Goal: Information Seeking & Learning: Learn about a topic

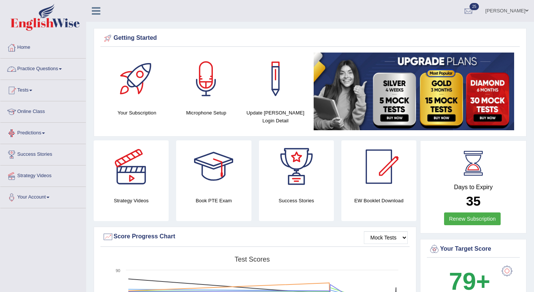
click at [61, 73] on link "Practice Questions" at bounding box center [42, 67] width 85 height 19
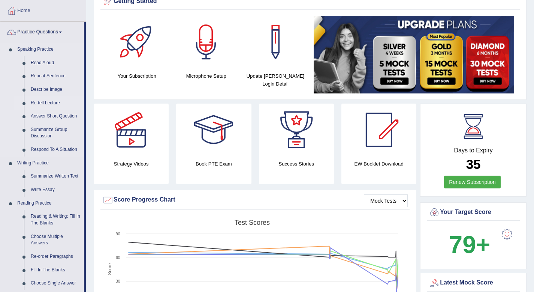
scroll to position [42, 0]
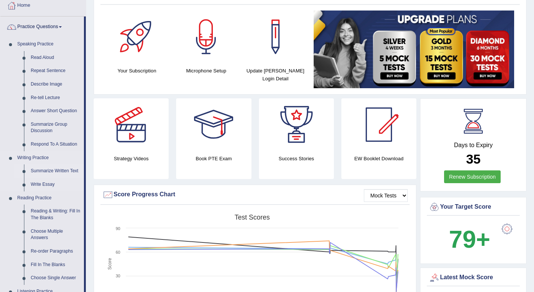
click at [44, 171] on link "Summarize Written Text" at bounding box center [55, 170] width 57 height 13
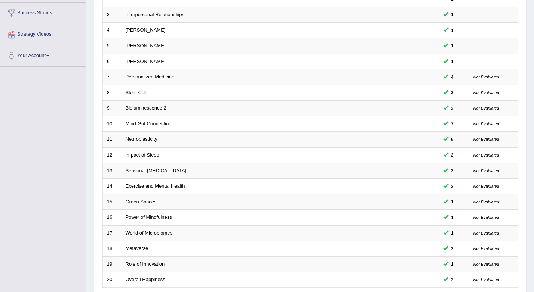
scroll to position [205, 0]
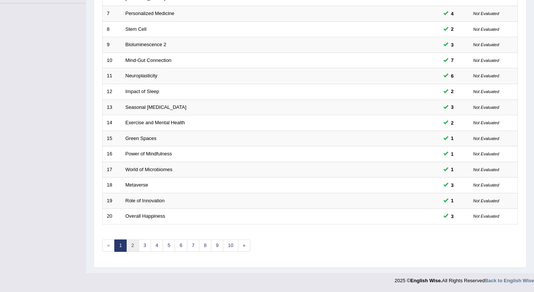
click at [134, 245] on link "2" at bounding box center [132, 245] width 12 height 12
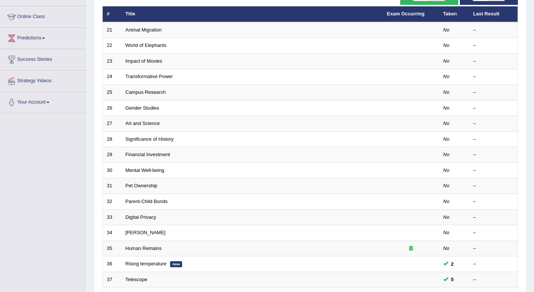
scroll to position [94, 0]
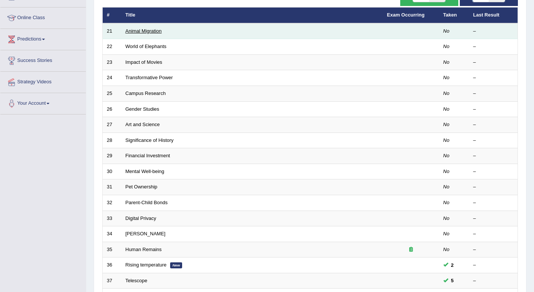
click at [129, 33] on link "Animal Migration" at bounding box center [144, 31] width 36 height 6
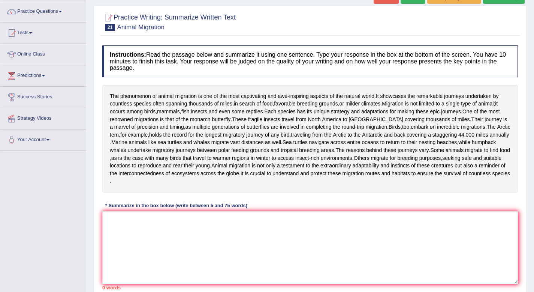
scroll to position [59, 0]
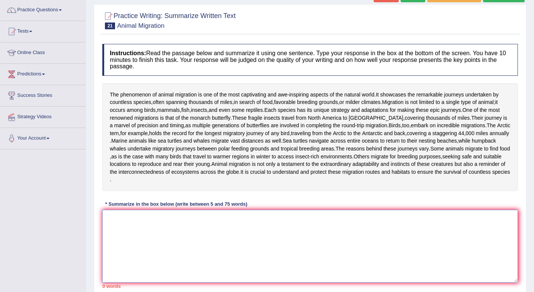
click at [121, 239] on textarea at bounding box center [310, 246] width 416 height 73
click at [99, 240] on div "Practice Writing: Summarize Written Text 21 Animal Migration Instructions: Read…" at bounding box center [310, 158] width 433 height 308
click at [127, 238] on textarea at bounding box center [310, 246] width 416 height 73
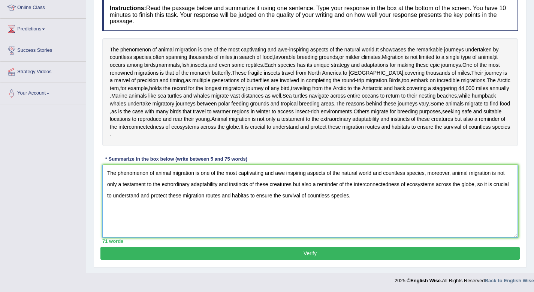
scroll to position [119, 0]
type textarea "The phenomenon of animal migration is one of the most captivating and awe inspi…"
click at [131, 253] on button "Verify" at bounding box center [310, 253] width 420 height 13
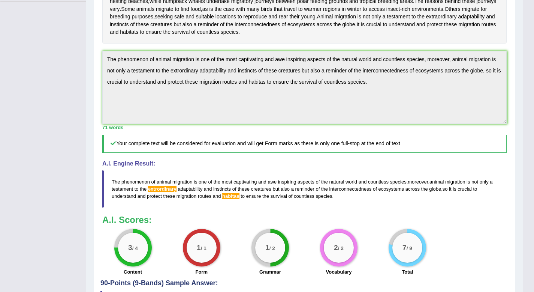
scroll to position [204, 0]
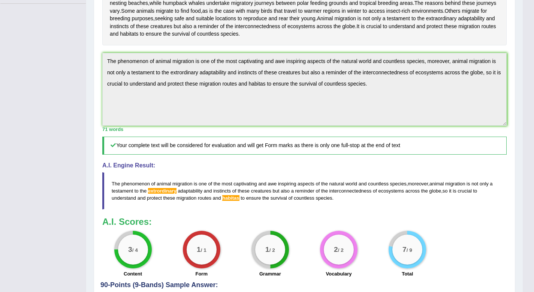
click at [171, 83] on div "Instructions: Read the passage below and summarize it using one sentence. Type …" at bounding box center [304, 88] width 408 height 387
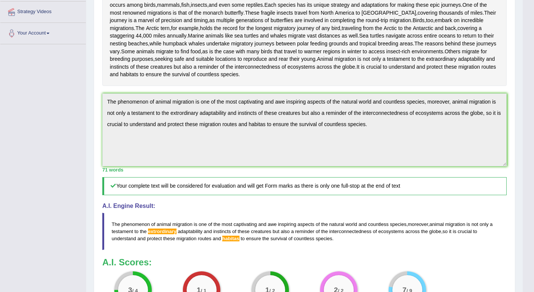
scroll to position [0, 0]
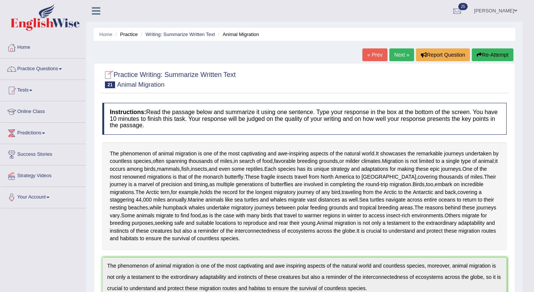
click at [487, 55] on button "Re-Attempt" at bounding box center [493, 54] width 42 height 13
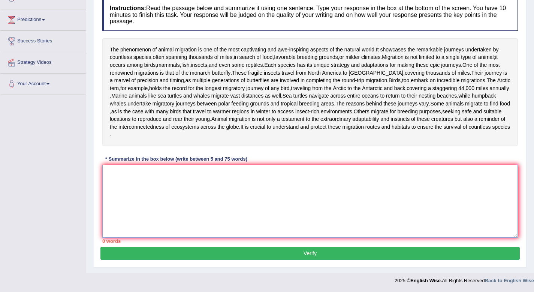
click at [150, 177] on textarea at bounding box center [310, 201] width 416 height 73
paste textarea "The phenomenon of animal migration is one of the most captivating and awe inspi…"
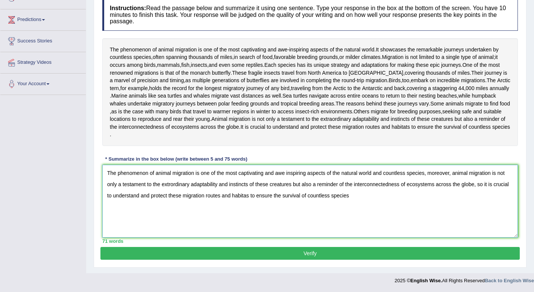
click at [171, 185] on textarea "The phenomenon of animal migration is one of the most captivating and awe inspi…" at bounding box center [310, 201] width 416 height 73
click at [453, 175] on textarea "The phenomenon of animal migration is one of the most captivating and awe inspi…" at bounding box center [310, 201] width 416 height 73
click at [434, 175] on textarea "The phenomenon of animal migration is one of the most captivating and awe inspi…" at bounding box center [310, 201] width 416 height 73
click at [429, 175] on textarea "The phenomenon of animal migration is one of the most captivating and awe inspi…" at bounding box center [310, 201] width 416 height 73
click at [440, 173] on textarea "The phenomenon of animal migration is one of the most captivating and awe inspi…" at bounding box center [310, 201] width 416 height 73
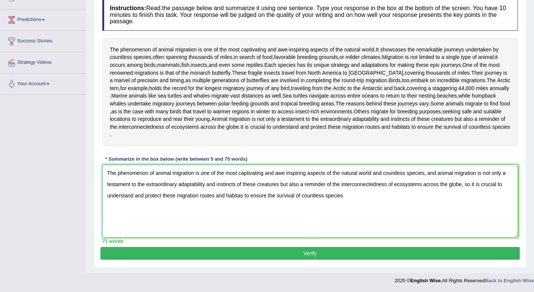
click at [291, 186] on textarea "The phenomenon of animal migration is one of the most captivating and awe inspi…" at bounding box center [310, 201] width 416 height 73
click at [294, 185] on textarea "The phenomenon of animal migration is one of the most captivating and awe inspi…" at bounding box center [310, 201] width 416 height 73
click at [282, 184] on textarea "The phenomenon of animal migration is one of the most captivating and awe inspi…" at bounding box center [310, 201] width 416 height 73
click at [312, 187] on textarea "The phenomenon of animal migration is one of the most captivating and awe inspi…" at bounding box center [310, 201] width 416 height 73
type textarea "The phenomenon of animal migration is one of the most captivating and awe inspi…"
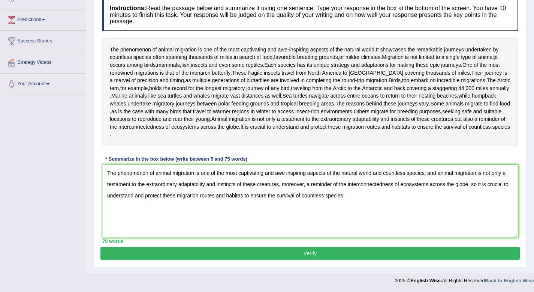
click at [336, 250] on button "Verify" at bounding box center [310, 253] width 420 height 13
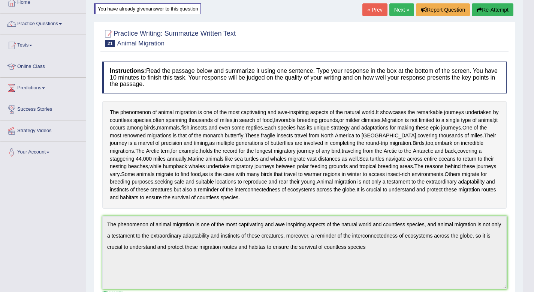
scroll to position [43, 0]
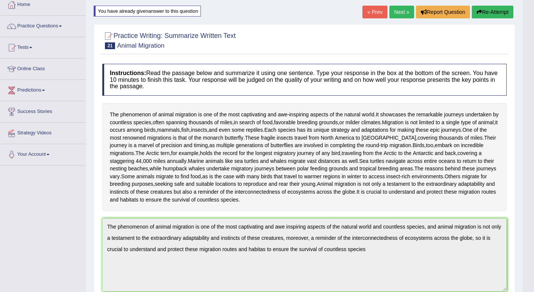
click at [492, 9] on button "Re-Attempt" at bounding box center [493, 12] width 42 height 13
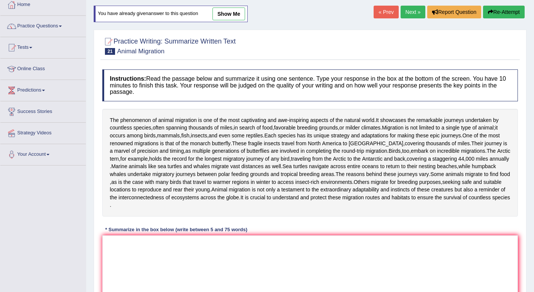
scroll to position [129, 0]
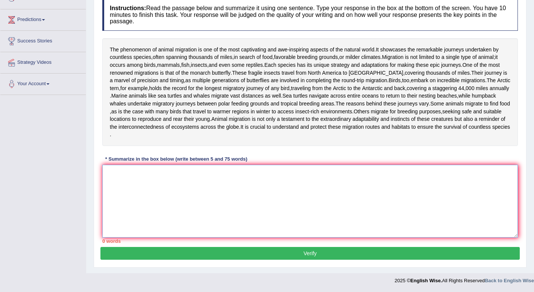
click at [119, 175] on textarea at bounding box center [310, 201] width 416 height 73
paste textarea "The phenomenon of animal migration is one of the most captivating and awe inspi…"
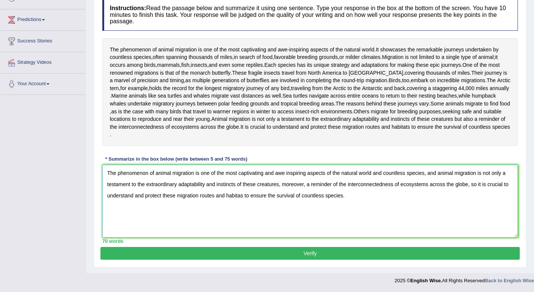
click at [253, 198] on textarea "The phenomenon of animal migration is one of the most captivating and awe inspi…" at bounding box center [310, 201] width 416 height 73
click at [251, 197] on textarea "The phenomenon of animal migration is one of the most captivating and awe inspi…" at bounding box center [310, 201] width 416 height 73
click at [245, 198] on textarea "The phenomenon of animal migration is one of the most captivating and awe inspi…" at bounding box center [310, 201] width 416 height 73
type textarea "The phenomenon of animal migration is one of the most captivating and awe inspi…"
click at [256, 255] on button "Verify" at bounding box center [310, 253] width 420 height 13
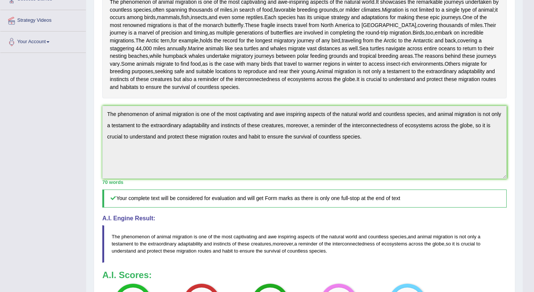
scroll to position [0, 0]
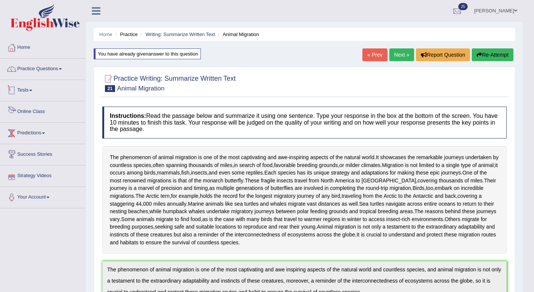
click at [31, 89] on link "Tests" at bounding box center [42, 89] width 85 height 19
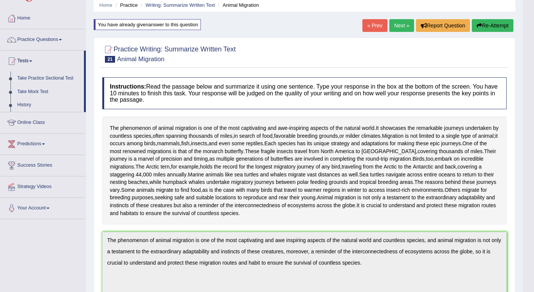
scroll to position [36, 0]
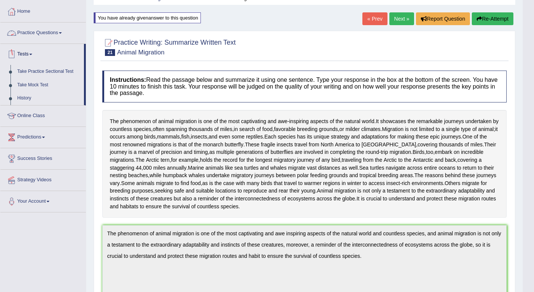
click at [60, 32] on link "Practice Questions" at bounding box center [42, 31] width 85 height 19
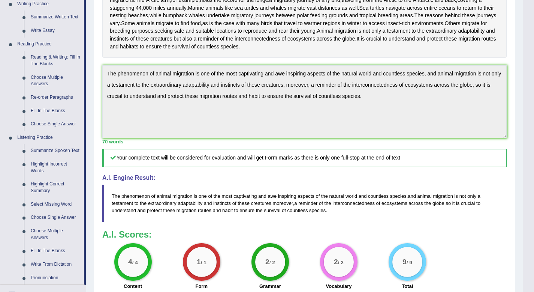
scroll to position [195, 0]
click at [57, 55] on link "Reading & Writing: Fill In The Blanks" at bounding box center [55, 61] width 57 height 20
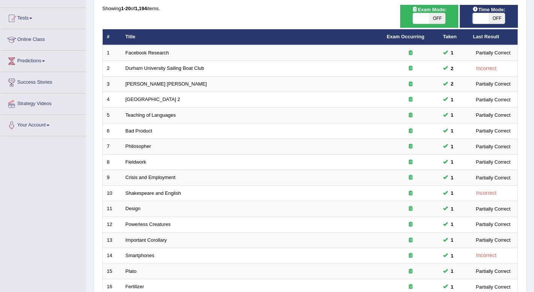
scroll to position [205, 0]
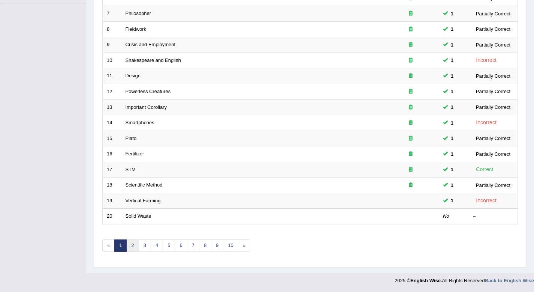
click at [133, 246] on link "2" at bounding box center [132, 245] width 12 height 12
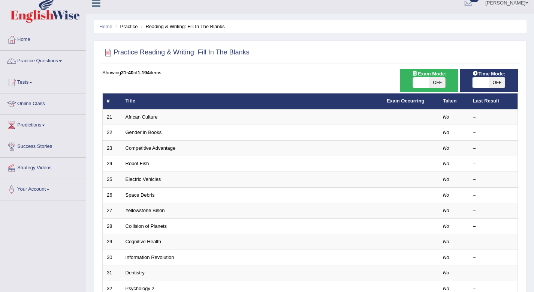
scroll to position [38, 0]
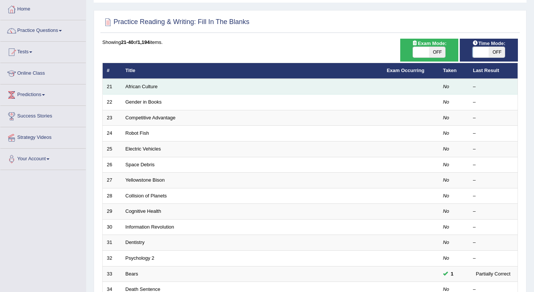
click at [145, 90] on td "African Culture" at bounding box center [251, 87] width 261 height 16
click at [145, 87] on link "African Culture" at bounding box center [142, 87] width 32 height 6
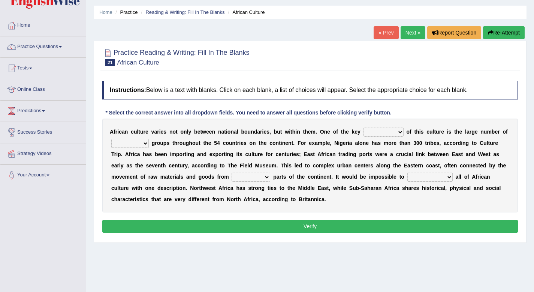
scroll to position [28, 0]
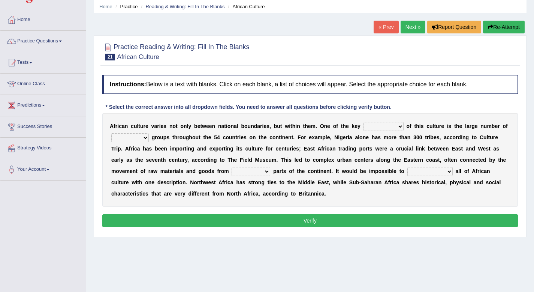
click at [392, 129] on select "conjectures features issues doubts" at bounding box center [384, 126] width 40 height 9
select select "features"
click at [364, 122] on select "conjectures features issues doubts" at bounding box center [384, 126] width 40 height 9
click at [142, 133] on select "ethic ethnic eugenic epic" at bounding box center [129, 137] width 37 height 9
select select "ethic"
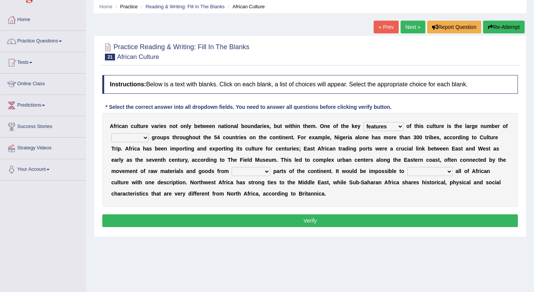
click at [111, 133] on select "ethic ethnic eugenic epic" at bounding box center [129, 137] width 37 height 9
click at [259, 171] on select "forelocked interlocked unlocked landlocked" at bounding box center [251, 171] width 39 height 9
select select "landlocked"
click at [232, 167] on select "forelocked interlocked unlocked landlocked" at bounding box center [251, 171] width 39 height 9
click at [439, 172] on select "characterize conceptualize symbolize synthesize" at bounding box center [430, 171] width 45 height 9
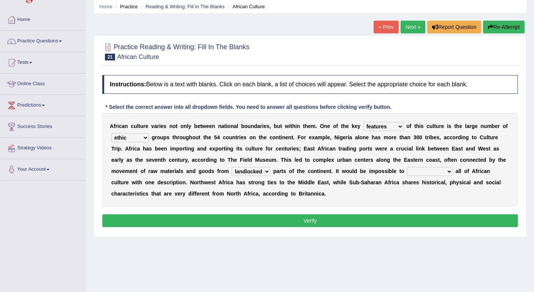
select select "characterize"
click at [408, 167] on select "characterize conceptualize symbolize synthesize" at bounding box center [430, 171] width 45 height 9
click at [402, 222] on button "Verify" at bounding box center [310, 220] width 416 height 13
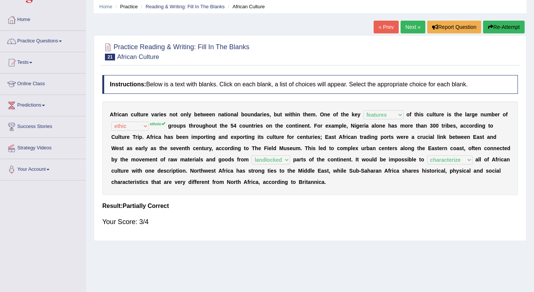
click at [407, 29] on link "Next »" at bounding box center [413, 27] width 25 height 13
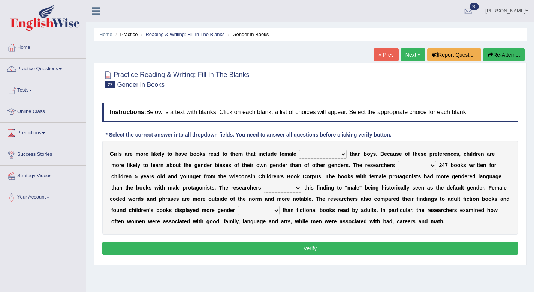
click at [333, 156] on select "protagonists cosmogonists agonists expressionists" at bounding box center [323, 154] width 48 height 9
select select "expressionists"
click at [299, 150] on select "protagonists cosmogonists agonists expressionists" at bounding box center [323, 154] width 48 height 9
click at [417, 162] on select "hydrolyzed paralyzed catalyzed analyzed" at bounding box center [417, 165] width 38 height 9
select select "analyzed"
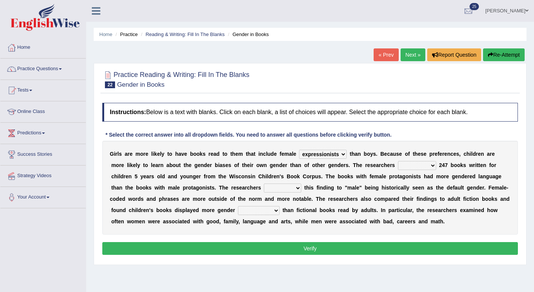
click at [398, 161] on select "hydrolyzed paralyzed catalyzed analyzed" at bounding box center [417, 165] width 38 height 9
click at [269, 183] on div "G i r l s a r e m o r e l i k e l y t o h a v e b o o k s r e a d t o t h e m t…" at bounding box center [310, 188] width 416 height 94
click at [270, 184] on select "contribute tribute distribute attribute" at bounding box center [282, 187] width 37 height 9
select select "attribute"
click at [264, 183] on select "contribute tribute distribute attribute" at bounding box center [282, 187] width 37 height 9
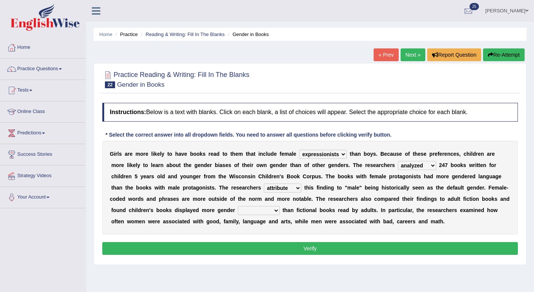
click at [256, 213] on select "stereotypes teletypes prototypes electrotypes" at bounding box center [259, 210] width 42 height 9
select select "stereotypes"
click at [238, 206] on select "stereotypes teletypes prototypes electrotypes" at bounding box center [259, 210] width 42 height 9
click at [255, 247] on button "Verify" at bounding box center [310, 248] width 416 height 13
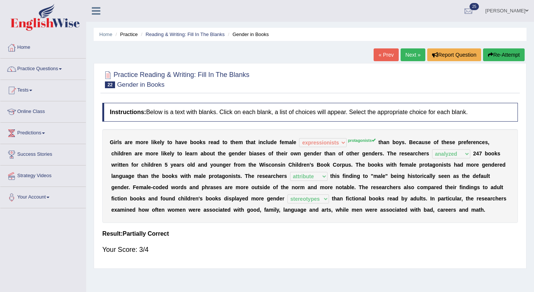
click at [409, 50] on link "Next »" at bounding box center [413, 54] width 25 height 13
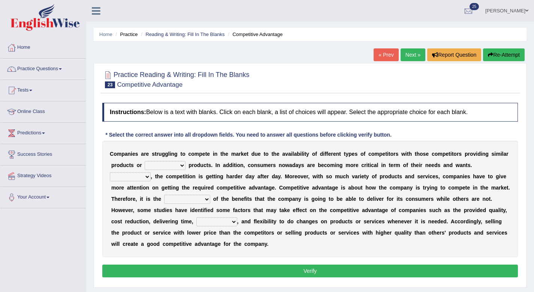
scroll to position [16, 0]
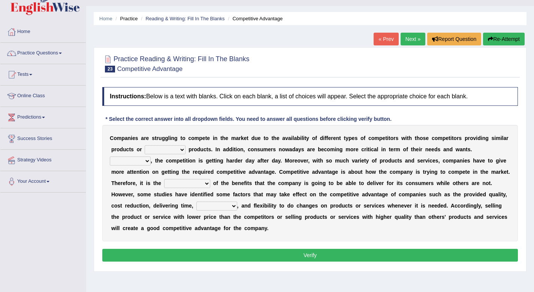
click at [181, 148] on select "constitution restitution substitution institution" at bounding box center [165, 149] width 41 height 9
select select "restitution"
click at [145, 145] on select "constitution restitution substitution institution" at bounding box center [165, 149] width 41 height 9
click at [145, 165] on select "However Instead Additionally Therefore" at bounding box center [130, 160] width 41 height 9
select select "However"
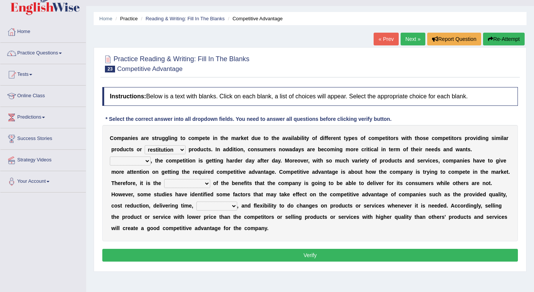
click at [110, 156] on select "However Instead Additionally Therefore" at bounding box center [130, 160] width 41 height 9
click at [210, 185] on select "dissemination ordination determination incarnation" at bounding box center [187, 183] width 46 height 9
select select "determination"
click at [186, 179] on select "dissemination ordination determination incarnation" at bounding box center [187, 183] width 46 height 9
click at [237, 204] on select "captivation aggregation deprivation innovation" at bounding box center [216, 205] width 41 height 9
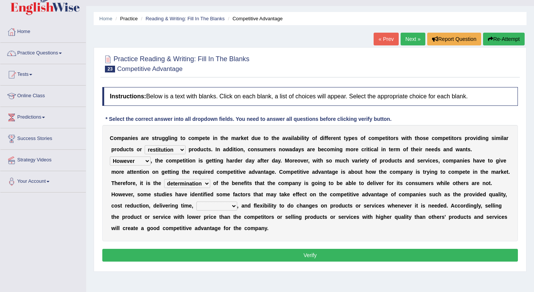
click at [237, 204] on select "captivation aggregation deprivation innovation" at bounding box center [216, 205] width 41 height 9
select select "innovation"
click at [216, 201] on select "captivation aggregation deprivation innovation" at bounding box center [216, 205] width 41 height 9
click at [249, 253] on button "Verify" at bounding box center [310, 255] width 416 height 13
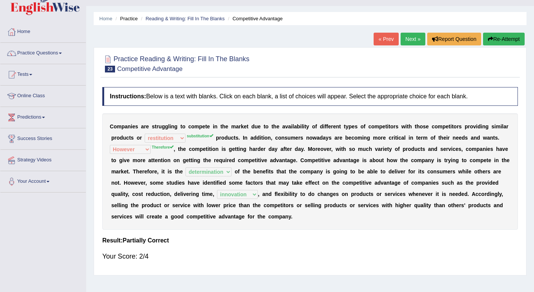
click at [411, 39] on link "Next »" at bounding box center [413, 39] width 25 height 13
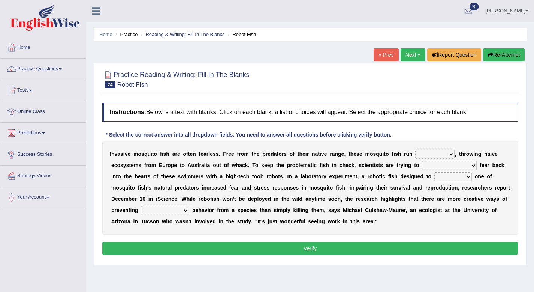
click at [445, 157] on select "occupant flippant rampant concordant" at bounding box center [434, 154] width 39 height 9
select select "occupant"
click at [415, 150] on select "occupant flippant rampant concordant" at bounding box center [434, 154] width 39 height 9
click at [453, 164] on select "accept spike strike [PERSON_NAME]" at bounding box center [449, 165] width 55 height 9
select select "accept"
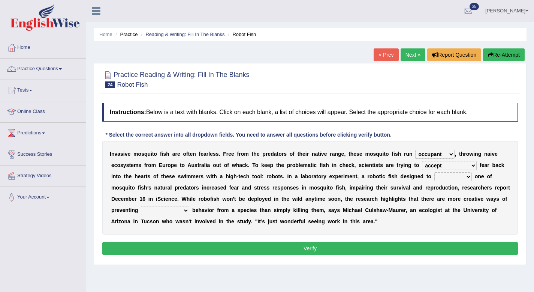
click at [422, 161] on select "accept spike strike [PERSON_NAME]" at bounding box center [449, 165] width 55 height 9
click at [445, 179] on select "bequest mimic battle conquest" at bounding box center [453, 176] width 37 height 9
select select "battle"
click at [435, 172] on select "bequest mimic battle conquest" at bounding box center [453, 176] width 37 height 9
click at [151, 208] on select "unprivileged unprecedented uncharted unwanted" at bounding box center [165, 210] width 48 height 9
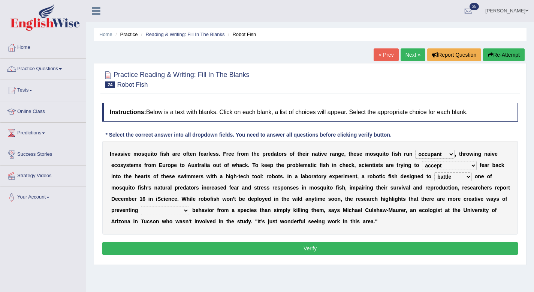
select select "unwanted"
click at [141, 206] on select "unprivileged unprecedented uncharted unwanted" at bounding box center [165, 210] width 48 height 9
click at [135, 244] on button "Verify" at bounding box center [310, 248] width 416 height 13
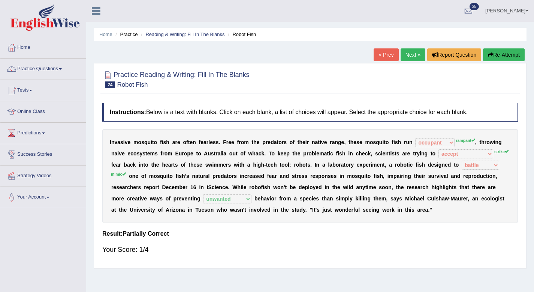
click at [65, 70] on link "Practice Questions" at bounding box center [42, 67] width 85 height 19
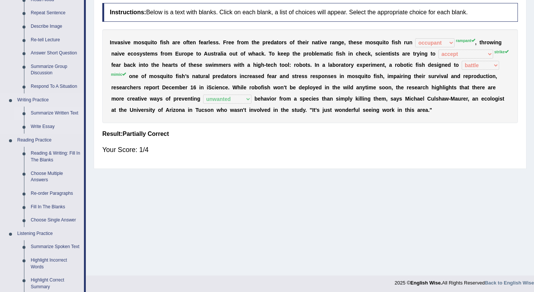
scroll to position [102, 0]
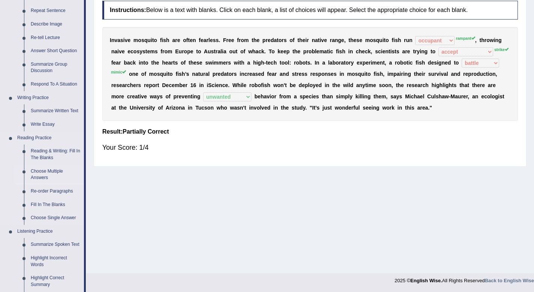
click at [51, 172] on link "Choose Multiple Answers" at bounding box center [55, 175] width 57 height 20
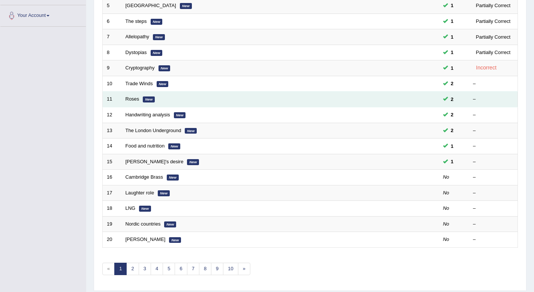
scroll to position [188, 0]
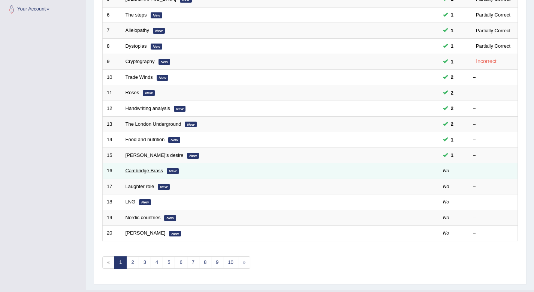
click at [150, 170] on link "Cambridge Brass" at bounding box center [144, 171] width 37 height 6
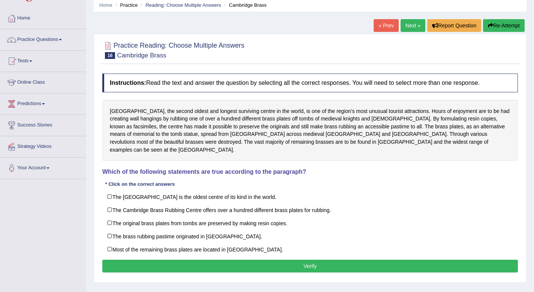
scroll to position [30, 0]
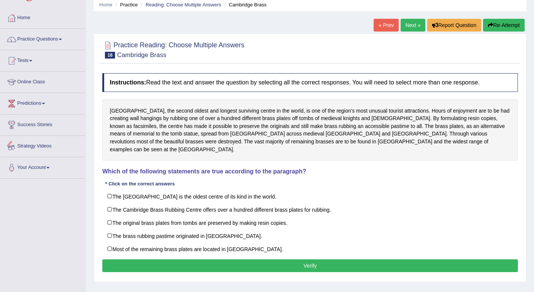
click at [67, 143] on link "Strategy Videos" at bounding box center [42, 145] width 85 height 19
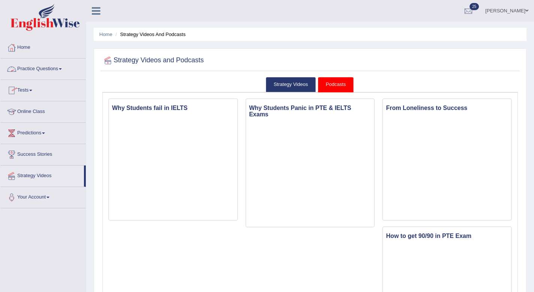
click at [62, 67] on link "Practice Questions" at bounding box center [42, 67] width 85 height 19
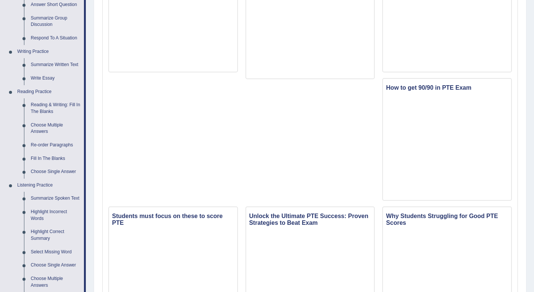
scroll to position [153, 0]
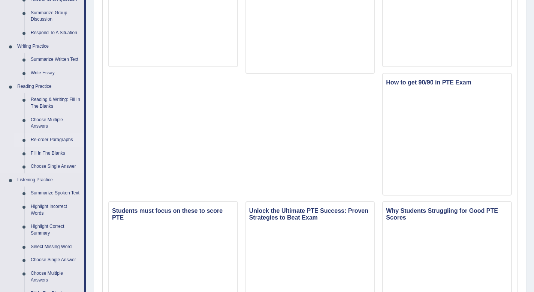
click at [64, 136] on link "Re-order Paragraphs" at bounding box center [55, 139] width 57 height 13
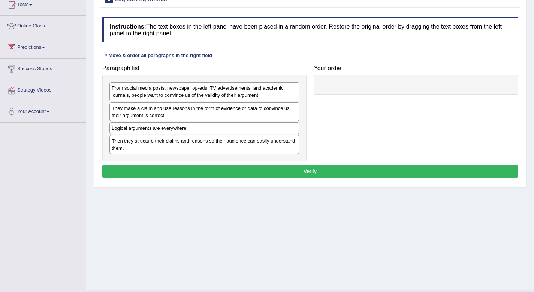
scroll to position [87, 0]
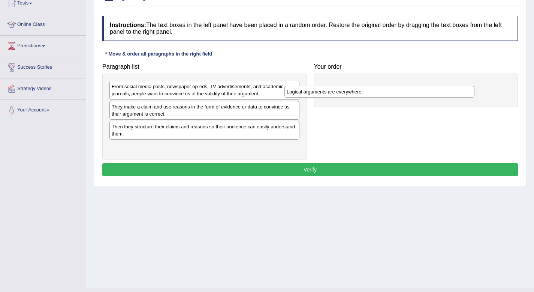
drag, startPoint x: 142, startPoint y: 130, endPoint x: 318, endPoint y: 96, distance: 178.4
click at [318, 96] on div "Logical arguments are everywhere." at bounding box center [380, 92] width 190 height 12
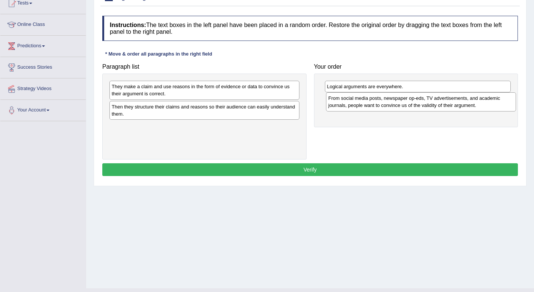
drag, startPoint x: 247, startPoint y: 96, endPoint x: 463, endPoint y: 107, distance: 217.0
click at [463, 107] on div "From social media posts, newspaper op-eds, TV advertisements, and academic jour…" at bounding box center [421, 101] width 190 height 19
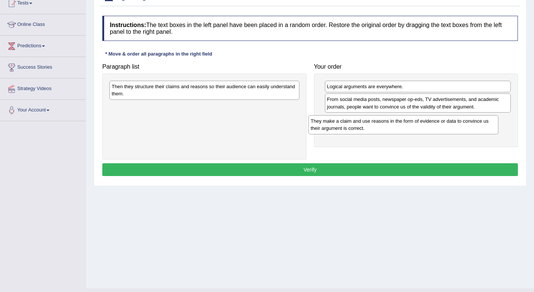
drag, startPoint x: 151, startPoint y: 93, endPoint x: 351, endPoint y: 127, distance: 202.0
click at [351, 127] on div "They make a claim and use reasons in the form of evidence or data to convince u…" at bounding box center [404, 124] width 190 height 19
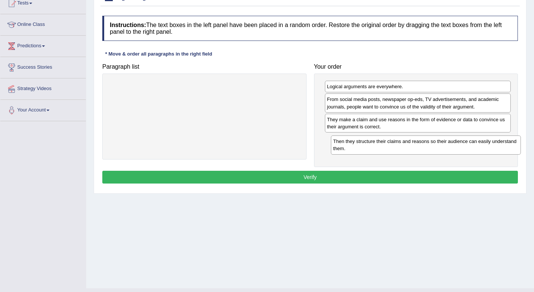
drag, startPoint x: 244, startPoint y: 97, endPoint x: 466, endPoint y: 149, distance: 227.6
click at [466, 149] on div "Then they structure their claims and reasons so their audience can easily under…" at bounding box center [426, 144] width 190 height 19
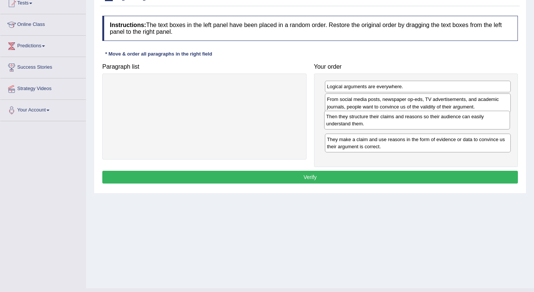
drag, startPoint x: 466, startPoint y: 149, endPoint x: 465, endPoint y: 126, distance: 22.9
click at [465, 126] on div "Then they structure their claims and reasons so their audience can easily under…" at bounding box center [417, 120] width 186 height 19
click at [454, 175] on button "Verify" at bounding box center [310, 177] width 416 height 13
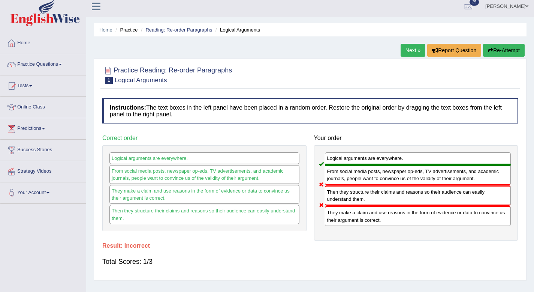
scroll to position [3, 0]
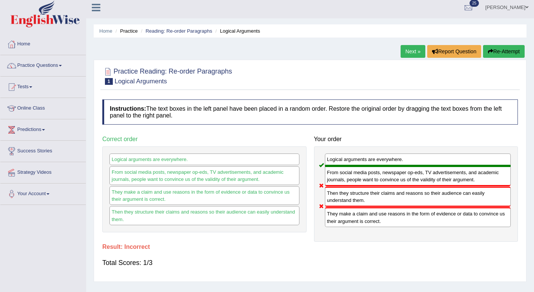
click at [499, 52] on button "Re-Attempt" at bounding box center [504, 51] width 42 height 13
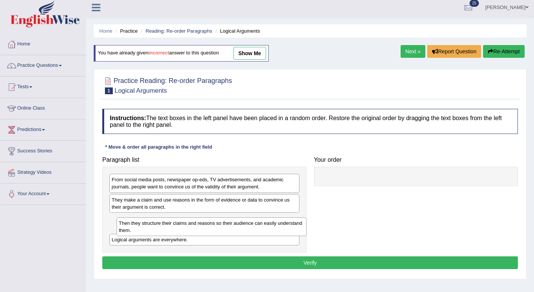
drag, startPoint x: 232, startPoint y: 228, endPoint x: 236, endPoint y: 217, distance: 11.8
click at [236, 217] on div "Then they structure their claims and reasons so their audience can easily under…" at bounding box center [212, 226] width 190 height 19
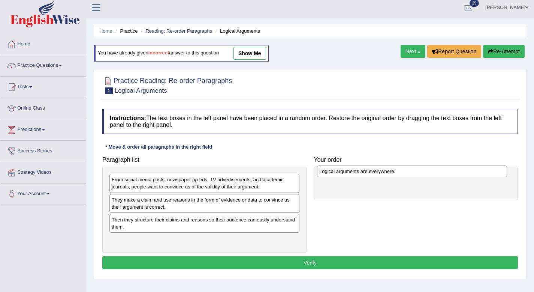
drag, startPoint x: 211, startPoint y: 241, endPoint x: 419, endPoint y: 172, distance: 218.6
click at [419, 172] on div "Logical arguments are everywhere." at bounding box center [412, 171] width 190 height 12
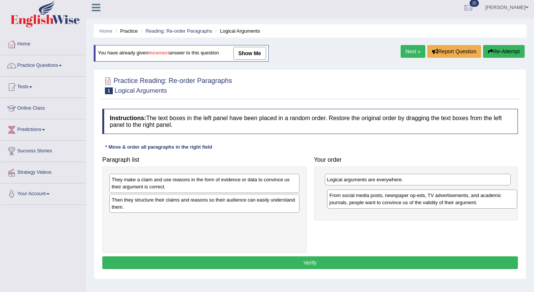
drag, startPoint x: 206, startPoint y: 181, endPoint x: 424, endPoint y: 196, distance: 218.4
click at [424, 196] on div "From social media posts, newspaper op-eds, TV advertisements, and academic jour…" at bounding box center [422, 198] width 190 height 19
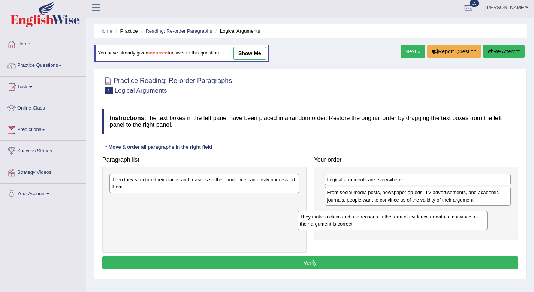
drag, startPoint x: 262, startPoint y: 184, endPoint x: 455, endPoint y: 221, distance: 195.9
click at [452, 221] on div "They make a claim and use reasons in the form of evidence or data to convince u…" at bounding box center [393, 220] width 190 height 19
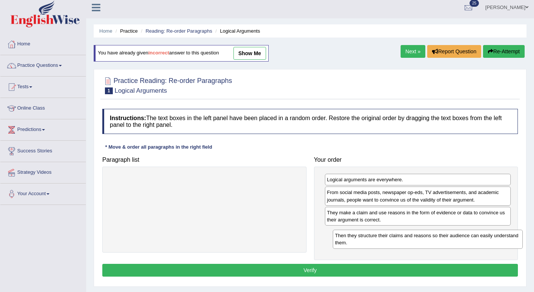
drag, startPoint x: 205, startPoint y: 187, endPoint x: 429, endPoint y: 243, distance: 231.1
click at [429, 243] on div "Then they structure their claims and reasons so their audience can easily under…" at bounding box center [428, 238] width 190 height 19
click at [387, 271] on button "Verify" at bounding box center [310, 270] width 416 height 13
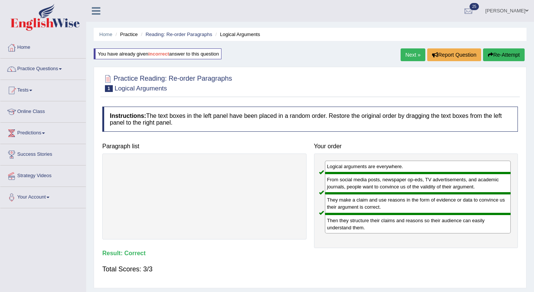
click at [409, 55] on link "Next »" at bounding box center [413, 54] width 25 height 13
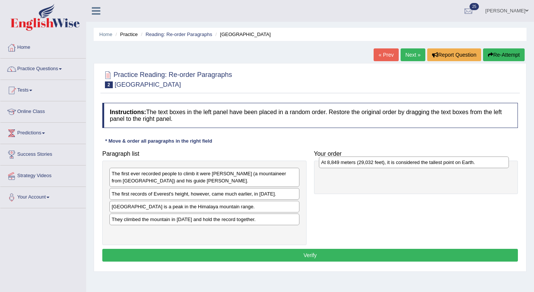
drag, startPoint x: 179, startPoint y: 191, endPoint x: 388, endPoint y: 160, distance: 212.0
click at [388, 160] on div "At 8,849 meters (29,032 feet), it is considered the tallest point on Earth." at bounding box center [414, 162] width 190 height 12
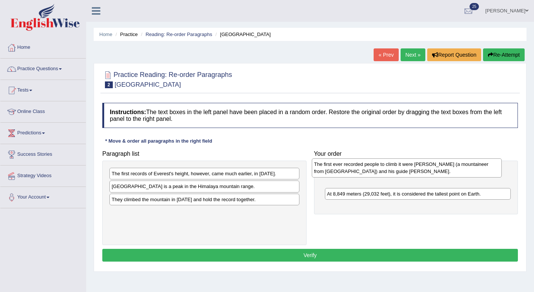
drag, startPoint x: 211, startPoint y: 177, endPoint x: 414, endPoint y: 168, distance: 203.1
click at [414, 168] on div "The first ever recorded people to climb it were Edmund Hillary (a mountaineer f…" at bounding box center [407, 167] width 190 height 19
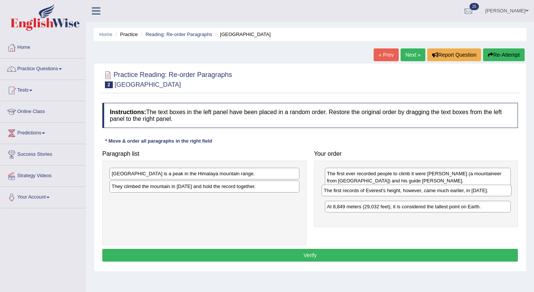
drag, startPoint x: 246, startPoint y: 173, endPoint x: 458, endPoint y: 190, distance: 212.9
click at [458, 190] on div "The first records of Everest's height, however, came much earlier, in 1856." at bounding box center [417, 190] width 190 height 12
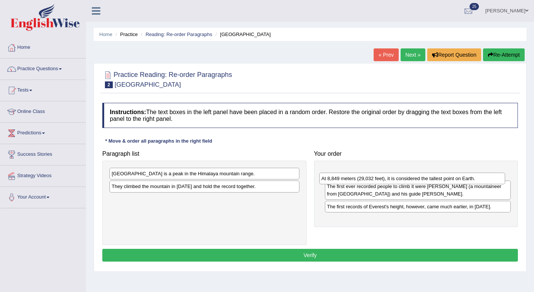
drag, startPoint x: 427, startPoint y: 209, endPoint x: 424, endPoint y: 178, distance: 30.5
click at [424, 178] on div "At 8,849 meters (29,032 feet), it is considered the tallest point on Earth." at bounding box center [412, 178] width 186 height 12
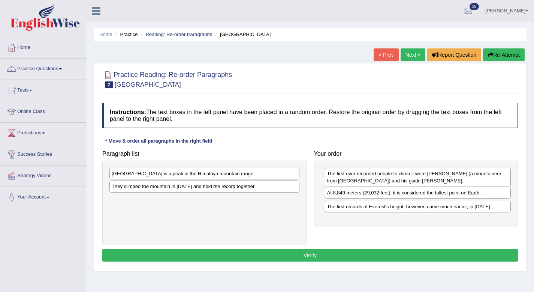
drag, startPoint x: 420, startPoint y: 169, endPoint x: 420, endPoint y: 188, distance: 19.1
click at [420, 188] on div "At 8,849 meters (29,032 feet), it is considered the tallest point on Earth." at bounding box center [418, 193] width 186 height 12
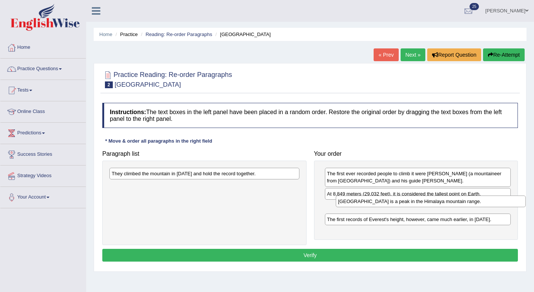
drag, startPoint x: 252, startPoint y: 177, endPoint x: 478, endPoint y: 205, distance: 228.2
click at [478, 205] on div "Mount Everest is a peak in the Himalaya mountain range." at bounding box center [431, 201] width 190 height 12
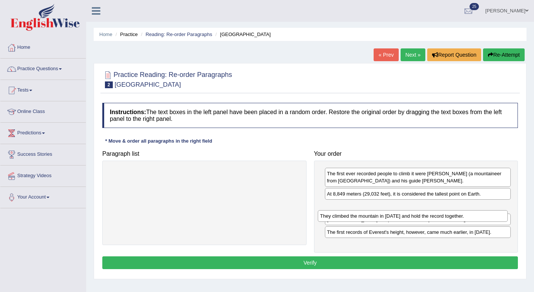
drag, startPoint x: 230, startPoint y: 169, endPoint x: 441, endPoint y: 216, distance: 215.8
click at [441, 216] on div "They climbed the mountain in 1953 and hold the record together." at bounding box center [413, 216] width 190 height 12
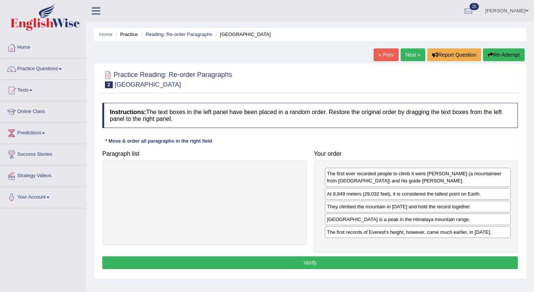
click at [390, 261] on button "Verify" at bounding box center [310, 262] width 416 height 13
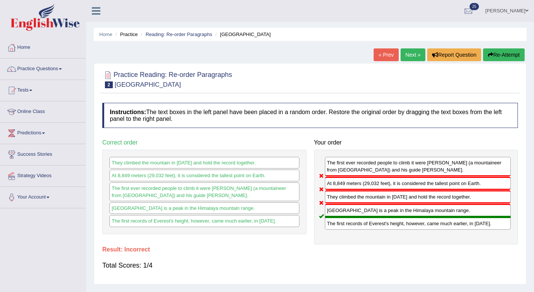
drag, startPoint x: 390, startPoint y: 261, endPoint x: 461, endPoint y: 218, distance: 83.5
click at [390, 261] on div "Total Scores: 1/4" at bounding box center [310, 265] width 416 height 18
click at [407, 53] on link "Next »" at bounding box center [413, 54] width 25 height 13
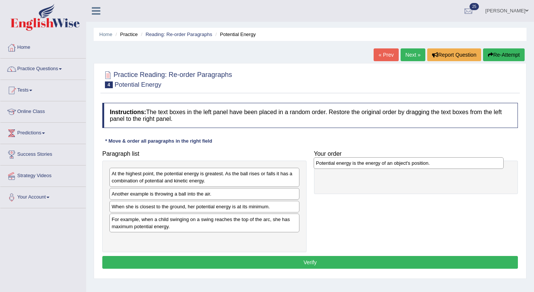
drag, startPoint x: 146, startPoint y: 177, endPoint x: 350, endPoint y: 166, distance: 204.6
click at [350, 166] on div "Potential energy is the energy of an object's position." at bounding box center [409, 163] width 190 height 12
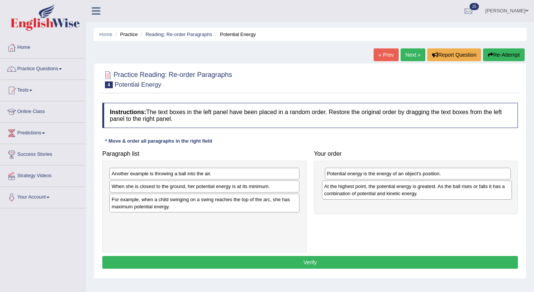
drag, startPoint x: 173, startPoint y: 180, endPoint x: 386, endPoint y: 193, distance: 213.0
click at [386, 193] on div "At the highest point, the potential energy is greatest. As the ball rises or fa…" at bounding box center [417, 189] width 190 height 19
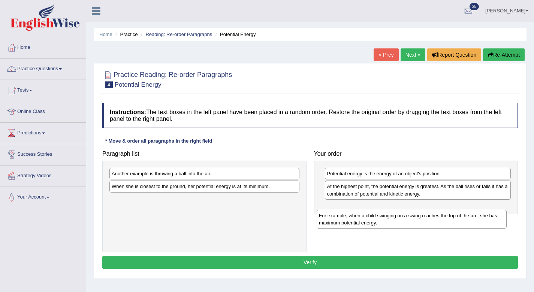
drag, startPoint x: 167, startPoint y: 204, endPoint x: 375, endPoint y: 213, distance: 208.7
click at [375, 213] on div "For example, when a child swinging on a swing reaches the top of the arc, she h…" at bounding box center [412, 219] width 190 height 19
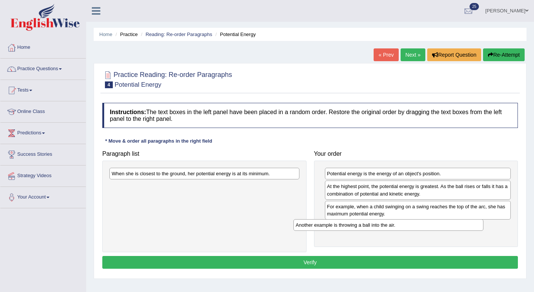
drag, startPoint x: 197, startPoint y: 173, endPoint x: 381, endPoint y: 225, distance: 191.1
click at [381, 225] on div "Another example is throwing a ball into the air." at bounding box center [389, 225] width 190 height 12
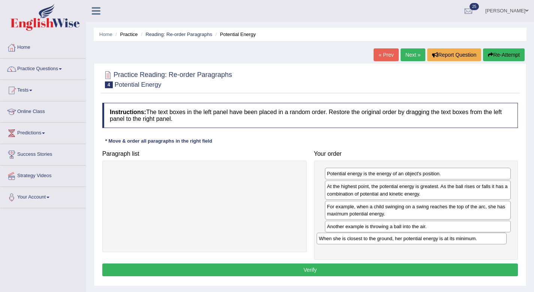
drag, startPoint x: 233, startPoint y: 172, endPoint x: 441, endPoint y: 235, distance: 216.8
click at [441, 235] on div "When she is closest to the ground, her potential energy is at its minimum." at bounding box center [412, 238] width 190 height 12
click at [361, 271] on button "Verify" at bounding box center [310, 269] width 416 height 13
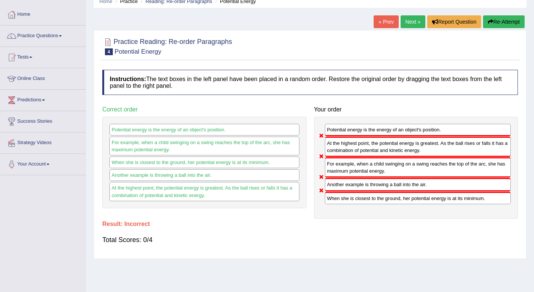
scroll to position [26, 0]
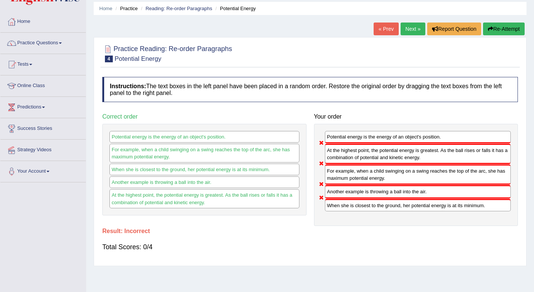
click at [410, 31] on link "Next »" at bounding box center [413, 28] width 25 height 13
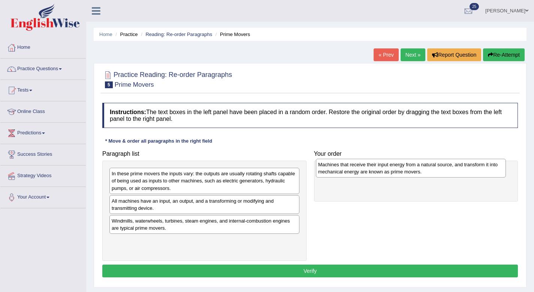
drag, startPoint x: 248, startPoint y: 238, endPoint x: 455, endPoint y: 162, distance: 220.5
click at [455, 162] on div "Machines that receive their input energy from a natural source, and transform i…" at bounding box center [411, 168] width 190 height 19
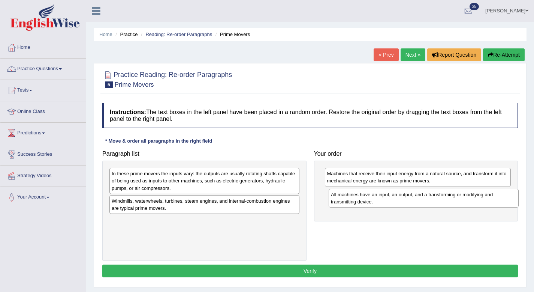
drag, startPoint x: 194, startPoint y: 207, endPoint x: 413, endPoint y: 201, distance: 219.4
click at [413, 201] on div "All machines have an input, an output, and a transforming or modifying and tran…" at bounding box center [424, 198] width 190 height 19
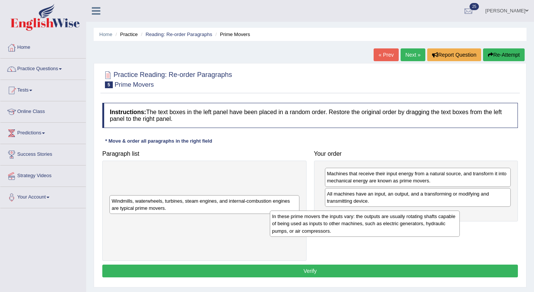
drag, startPoint x: 255, startPoint y: 178, endPoint x: 447, endPoint y: 211, distance: 195.5
click at [447, 211] on div "In these prime movers the inputs vary: the outputs are usually rotating shafts …" at bounding box center [365, 223] width 190 height 26
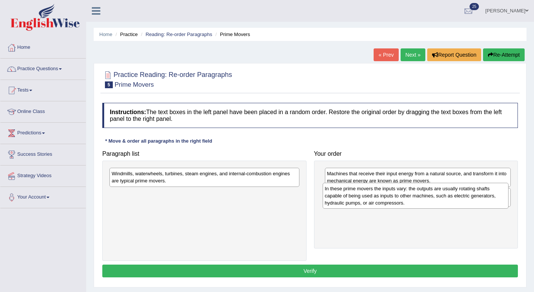
drag, startPoint x: 439, startPoint y: 228, endPoint x: 445, endPoint y: 198, distance: 29.7
click at [445, 198] on div "In these prime movers the inputs vary: the outputs are usually rotating shafts …" at bounding box center [416, 196] width 186 height 26
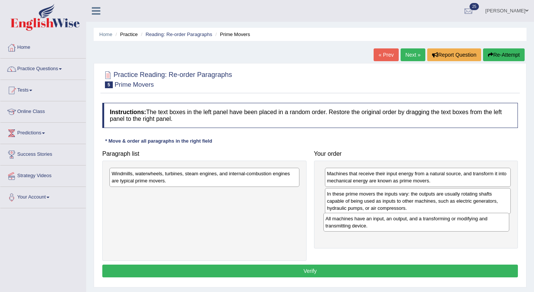
drag, startPoint x: 440, startPoint y: 190, endPoint x: 439, endPoint y: 214, distance: 24.8
click at [439, 214] on div "All machines have an input, an output, and a transforming or modifying and tran…" at bounding box center [417, 222] width 186 height 19
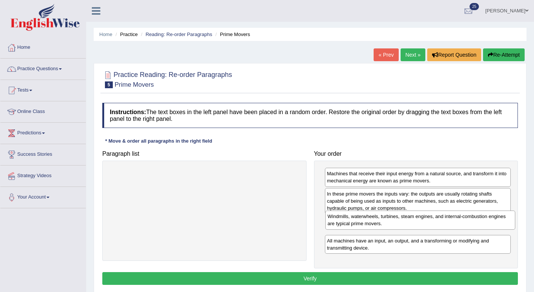
drag, startPoint x: 252, startPoint y: 175, endPoint x: 468, endPoint y: 217, distance: 220.2
click at [468, 217] on div "Windmills, waterwheels, turbines, steam engines, and internal-combustion engine…" at bounding box center [420, 219] width 190 height 19
click at [412, 281] on button "Verify" at bounding box center [310, 278] width 416 height 13
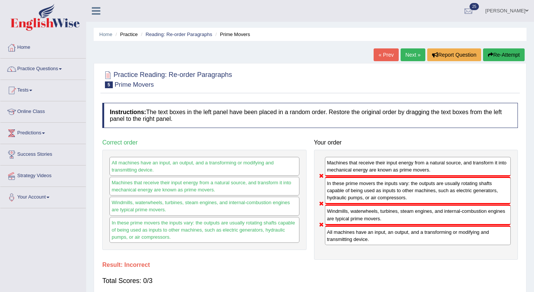
click at [405, 50] on link "Next »" at bounding box center [413, 54] width 25 height 13
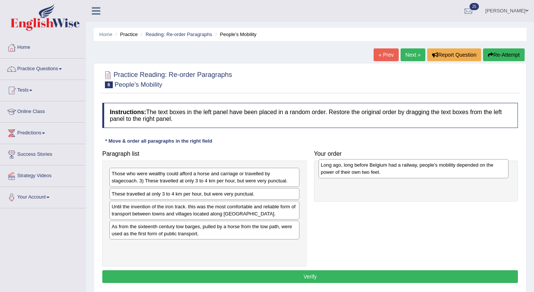
drag, startPoint x: 216, startPoint y: 172, endPoint x: 425, endPoint y: 163, distance: 209.4
click at [425, 163] on div "Long ago, long before Belgium had a railway, people's mobility depended on the …" at bounding box center [414, 168] width 190 height 19
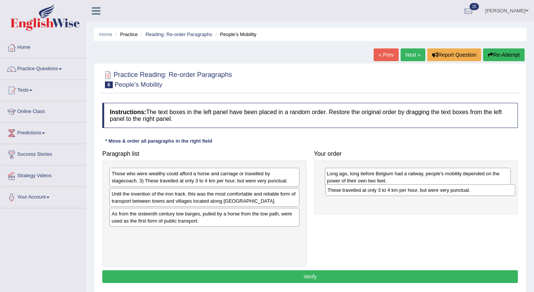
drag, startPoint x: 212, startPoint y: 193, endPoint x: 428, endPoint y: 190, distance: 216.0
click at [428, 190] on div "These travelled at only 3 to 4 km per hour, but were very punctual." at bounding box center [420, 190] width 190 height 12
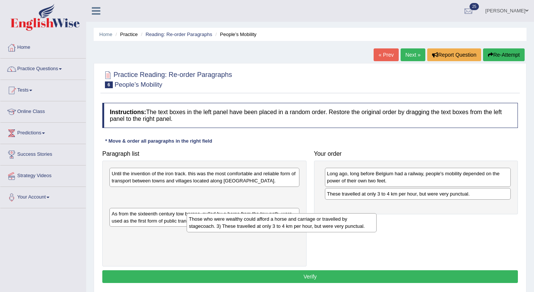
drag, startPoint x: 258, startPoint y: 174, endPoint x: 402, endPoint y: 210, distance: 148.3
click at [377, 213] on div "Those who were wealthy could afford a horse and carriage or travelled by stagec…" at bounding box center [282, 222] width 190 height 19
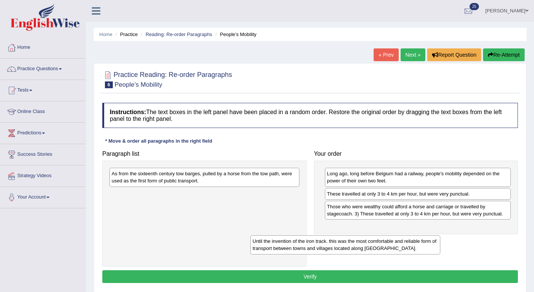
drag, startPoint x: 271, startPoint y: 175, endPoint x: 412, endPoint y: 241, distance: 156.0
click at [412, 241] on div "Until the invention of the iron track. this was the most comfortable and reliab…" at bounding box center [345, 244] width 190 height 19
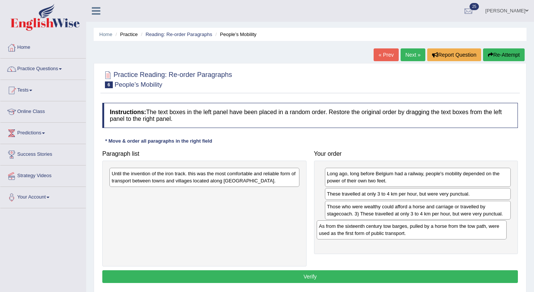
drag, startPoint x: 208, startPoint y: 176, endPoint x: 414, endPoint y: 228, distance: 212.4
click at [414, 228] on div "As from the sixteenth century tow barges, pulled by a horse from the tow path, …" at bounding box center [412, 229] width 190 height 19
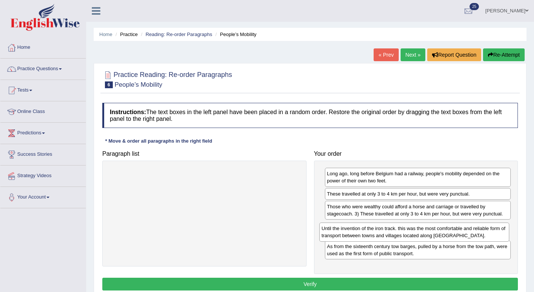
drag, startPoint x: 203, startPoint y: 170, endPoint x: 412, endPoint y: 224, distance: 215.7
click at [412, 224] on div "Until the invention of the iron track. this was the most comfortable and reliab…" at bounding box center [414, 231] width 190 height 19
click at [349, 288] on button "Verify" at bounding box center [310, 283] width 416 height 13
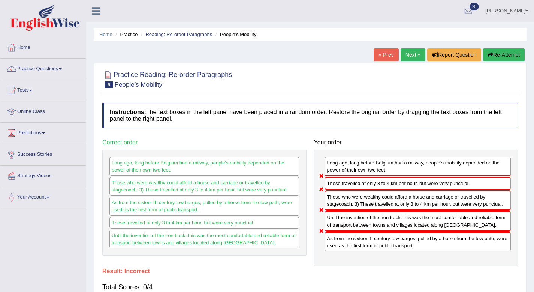
click at [408, 57] on link "Next »" at bounding box center [413, 54] width 25 height 13
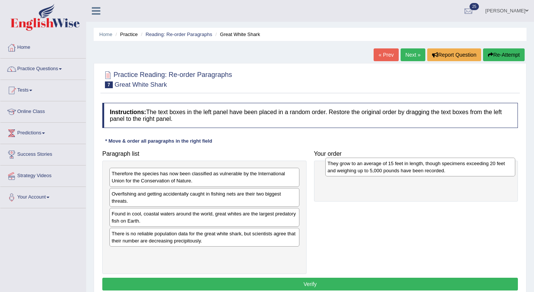
drag, startPoint x: 170, startPoint y: 220, endPoint x: 386, endPoint y: 170, distance: 221.7
click at [386, 170] on div "They grow to an average of 15 feet in length, though specimens exceeding 20 fee…" at bounding box center [420, 166] width 190 height 19
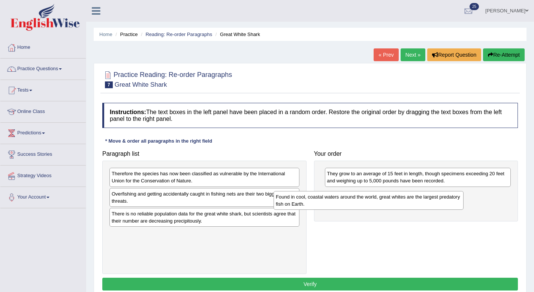
drag, startPoint x: 234, startPoint y: 213, endPoint x: 399, endPoint y: 196, distance: 165.1
click at [399, 196] on div "Found in cool, coastal waters around the world, great whites are the largest pr…" at bounding box center [369, 200] width 190 height 19
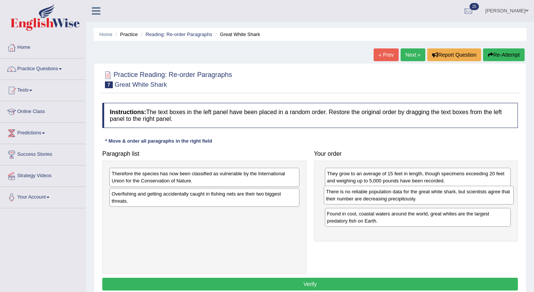
drag, startPoint x: 216, startPoint y: 216, endPoint x: 433, endPoint y: 192, distance: 217.7
click at [433, 192] on div "There is no reliable population data for the great white shark, but scientists …" at bounding box center [419, 195] width 190 height 19
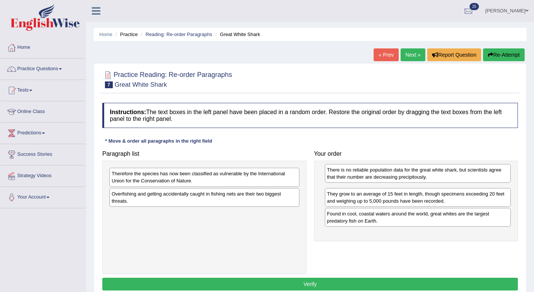
drag, startPoint x: 433, startPoint y: 192, endPoint x: 433, endPoint y: 168, distance: 24.0
click at [433, 168] on div "There is no reliable population data for the great white shark, but scientists …" at bounding box center [418, 173] width 186 height 19
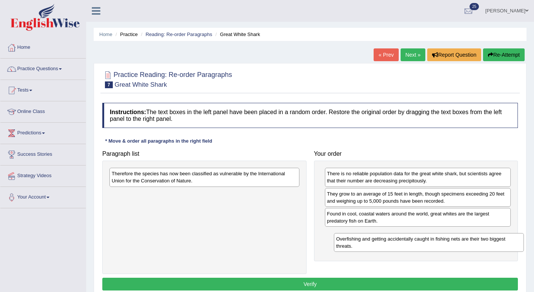
drag, startPoint x: 277, startPoint y: 202, endPoint x: 501, endPoint y: 247, distance: 229.1
click at [501, 247] on div "Overfishing and getting accidentally caught in fishing nets are their two bigge…" at bounding box center [429, 242] width 190 height 19
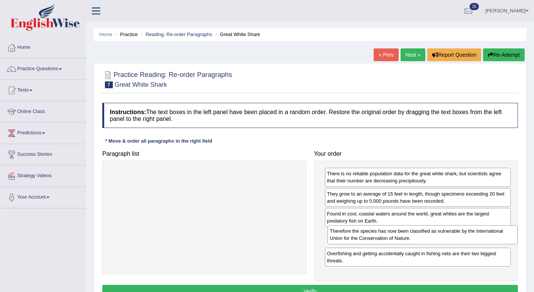
drag, startPoint x: 171, startPoint y: 180, endPoint x: 387, endPoint y: 236, distance: 223.6
click at [387, 236] on div "Therefore the species has now been classified as vulnerable by the Internationa…" at bounding box center [423, 234] width 190 height 19
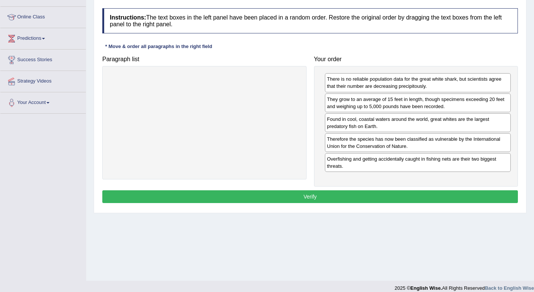
scroll to position [102, 0]
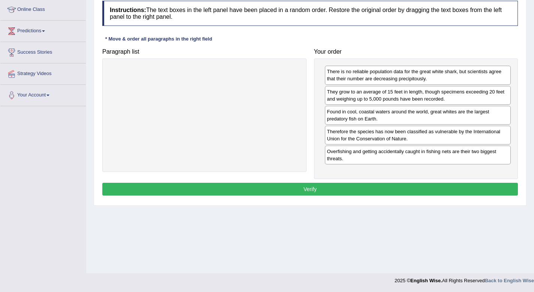
click at [378, 190] on button "Verify" at bounding box center [310, 189] width 416 height 13
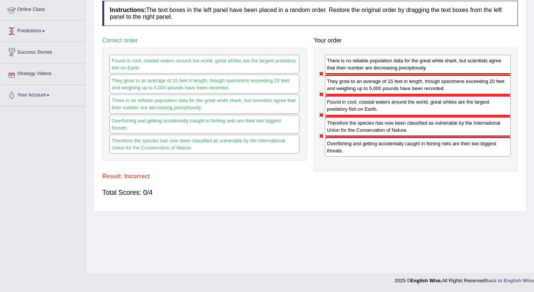
click at [45, 30] on span at bounding box center [43, 30] width 3 height 1
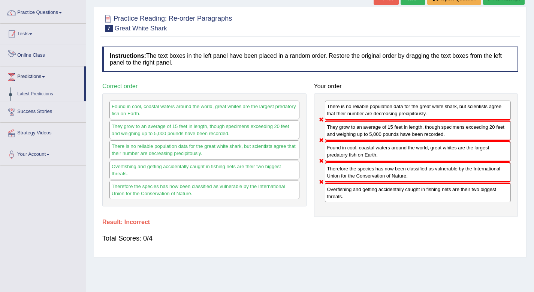
scroll to position [55, 0]
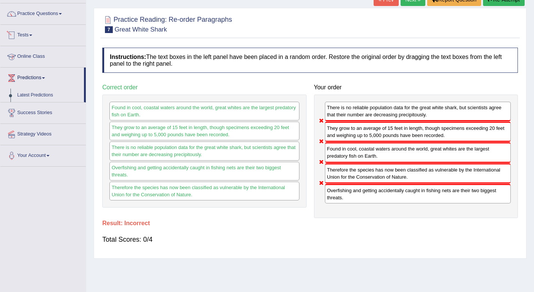
click at [27, 33] on link "Tests" at bounding box center [42, 34] width 85 height 19
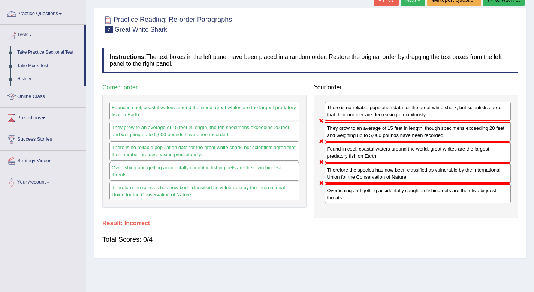
click at [62, 16] on link "Practice Questions" at bounding box center [42, 12] width 85 height 19
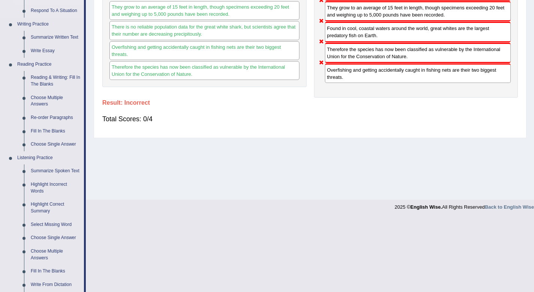
scroll to position [177, 0]
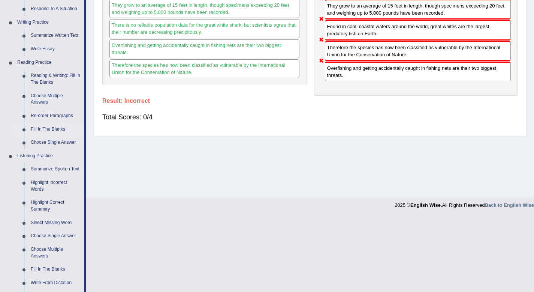
click at [43, 132] on link "Fill In The Blanks" at bounding box center [55, 129] width 57 height 13
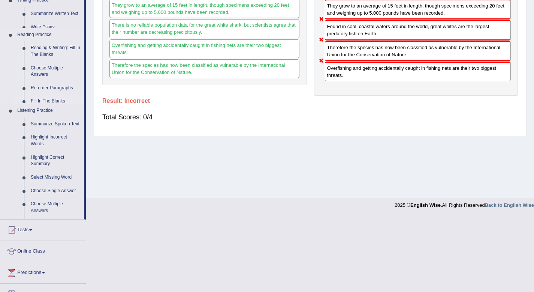
scroll to position [159, 0]
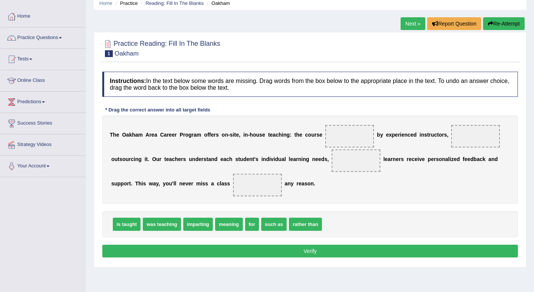
scroll to position [34, 0]
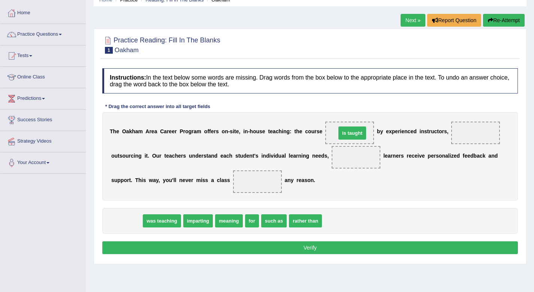
drag, startPoint x: 121, startPoint y: 222, endPoint x: 347, endPoint y: 135, distance: 242.2
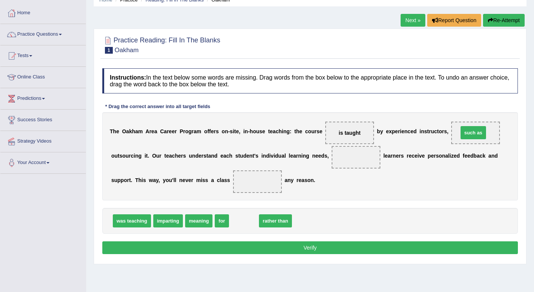
drag, startPoint x: 240, startPoint y: 219, endPoint x: 470, endPoint y: 130, distance: 245.8
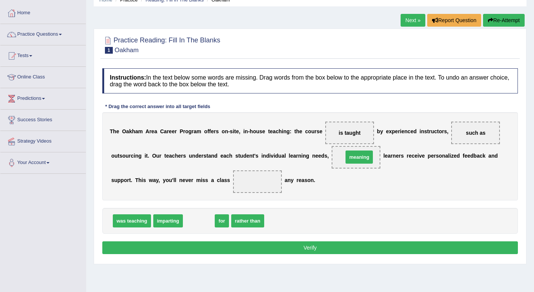
drag, startPoint x: 203, startPoint y: 221, endPoint x: 363, endPoint y: 157, distance: 172.7
drag, startPoint x: 188, startPoint y: 223, endPoint x: 349, endPoint y: 159, distance: 172.8
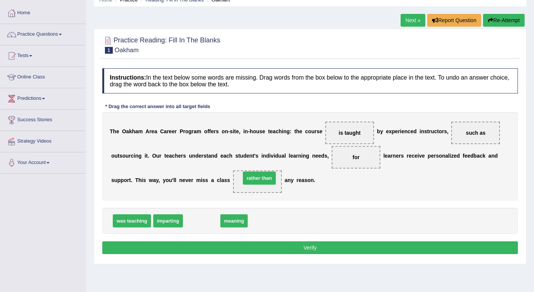
drag, startPoint x: 198, startPoint y: 220, endPoint x: 255, endPoint y: 177, distance: 71.8
click at [240, 246] on button "Verify" at bounding box center [310, 247] width 416 height 13
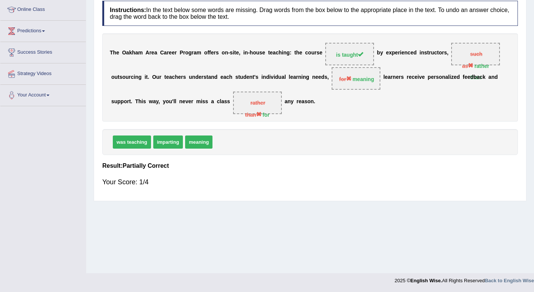
scroll to position [0, 0]
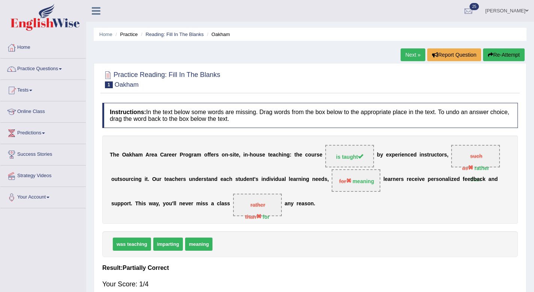
click at [406, 58] on link "Next »" at bounding box center [413, 54] width 25 height 13
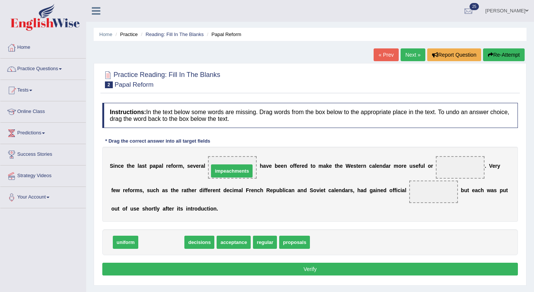
drag, startPoint x: 175, startPoint y: 240, endPoint x: 246, endPoint y: 169, distance: 100.2
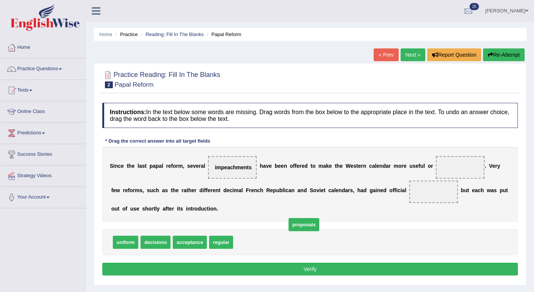
drag, startPoint x: 241, startPoint y: 247, endPoint x: 373, endPoint y: 193, distance: 143.2
click at [319, 218] on span "proposals" at bounding box center [304, 224] width 31 height 13
drag, startPoint x: 254, startPoint y: 237, endPoint x: 464, endPoint y: 163, distance: 222.5
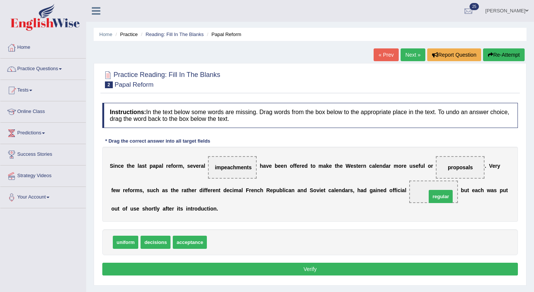
drag, startPoint x: 225, startPoint y: 247, endPoint x: 444, endPoint y: 201, distance: 223.4
click at [404, 272] on button "Verify" at bounding box center [310, 268] width 416 height 13
